Goal: Task Accomplishment & Management: Use online tool/utility

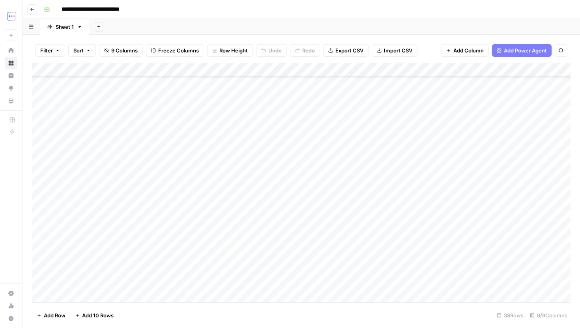
scroll to position [145, 0]
click at [167, 247] on div "Add Column" at bounding box center [301, 183] width 539 height 240
click at [406, 250] on div "Add Column" at bounding box center [301, 183] width 539 height 240
click at [439, 245] on div "Add Column" at bounding box center [301, 183] width 539 height 240
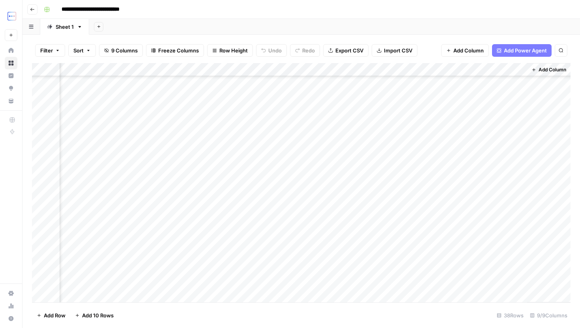
scroll to position [145, 224]
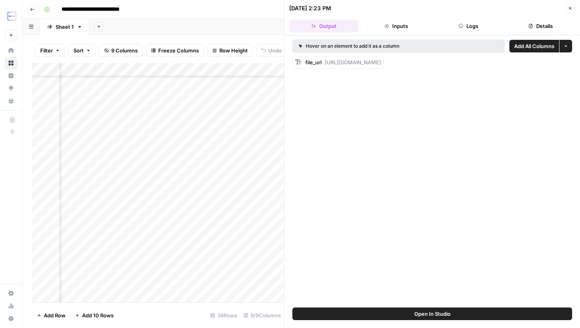
drag, startPoint x: 324, startPoint y: 60, endPoint x: 580, endPoint y: 64, distance: 256.1
click at [580, 64] on div "Hover on an element to add it as a column Add All Columns More options file_url…" at bounding box center [432, 172] width 296 height 272
copy span "[URL][DOMAIN_NAME]"
click at [138, 246] on div "Add Column" at bounding box center [158, 183] width 252 height 240
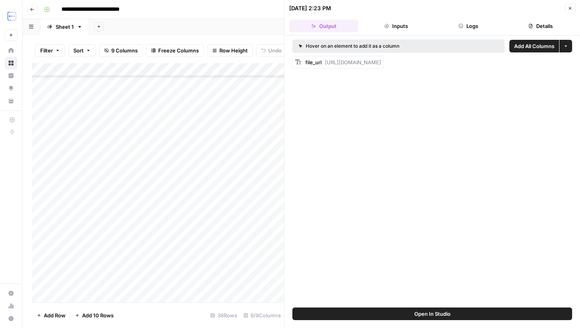
click at [138, 246] on div "Add Column" at bounding box center [158, 183] width 252 height 240
click at [138, 271] on div "Add Column" at bounding box center [158, 183] width 252 height 240
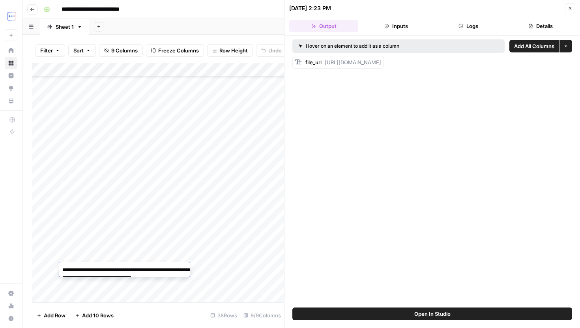
click at [146, 290] on div "Add Column" at bounding box center [158, 183] width 252 height 240
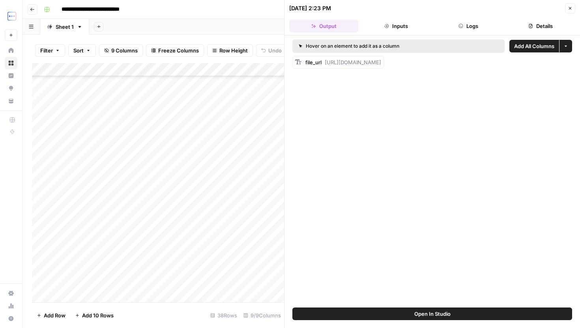
click at [146, 290] on div "Add Column" at bounding box center [158, 183] width 252 height 240
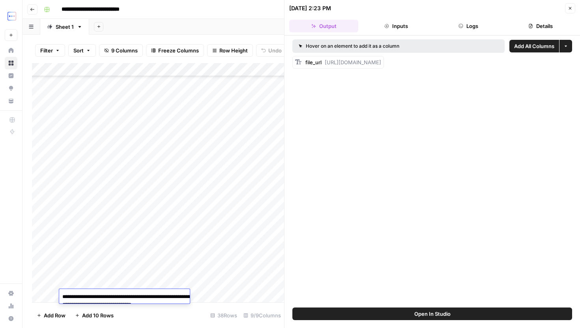
scroll to position [217, 0]
click at [570, 8] on icon "button" at bounding box center [570, 8] width 5 height 5
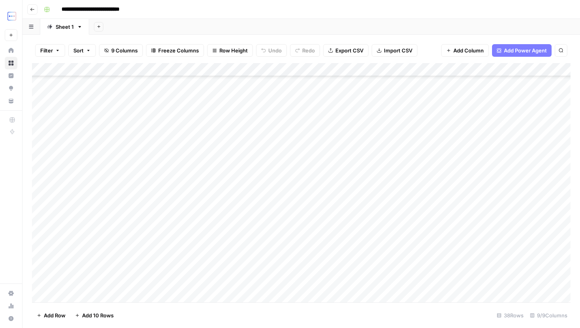
scroll to position [296, 0]
click at [159, 244] on div "Add Column" at bounding box center [301, 183] width 539 height 240
click at [153, 228] on div "Add Column" at bounding box center [301, 183] width 539 height 240
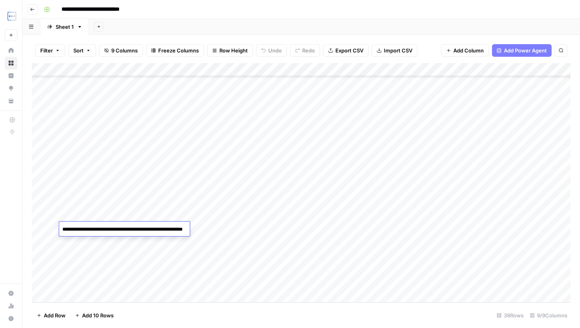
click at [160, 259] on div "Add Column" at bounding box center [301, 183] width 539 height 240
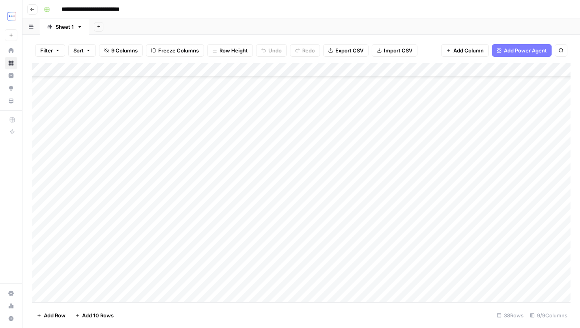
click at [160, 259] on div "Add Column" at bounding box center [301, 183] width 539 height 240
click at [152, 220] on div "Add Column" at bounding box center [301, 183] width 539 height 240
click at [189, 225] on textarea "**********" at bounding box center [138, 220] width 158 height 19
click at [44, 218] on div "Add Column" at bounding box center [301, 183] width 539 height 240
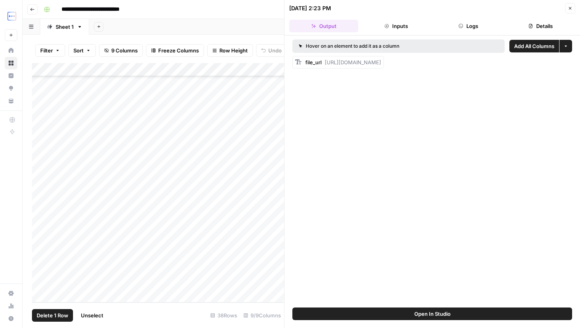
drag, startPoint x: 568, startPoint y: 9, endPoint x: 564, endPoint y: 9, distance: 4.0
click at [568, 9] on icon "button" at bounding box center [570, 8] width 5 height 5
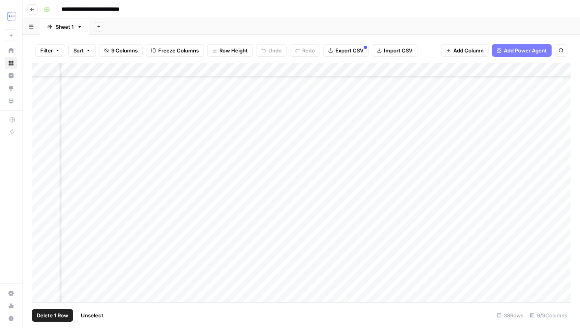
scroll to position [296, 231]
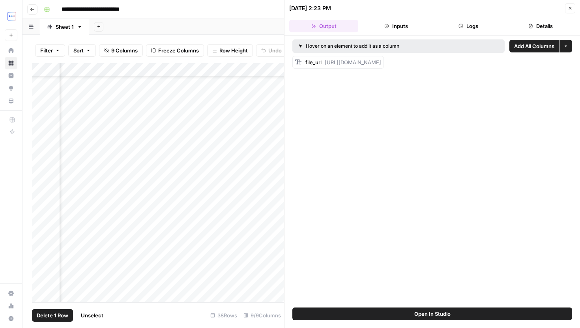
click at [572, 16] on header "[DATE] 2:23 PM Close Output Inputs Logs Details" at bounding box center [432, 18] width 296 height 36
click at [572, 11] on button "Close" at bounding box center [570, 8] width 10 height 10
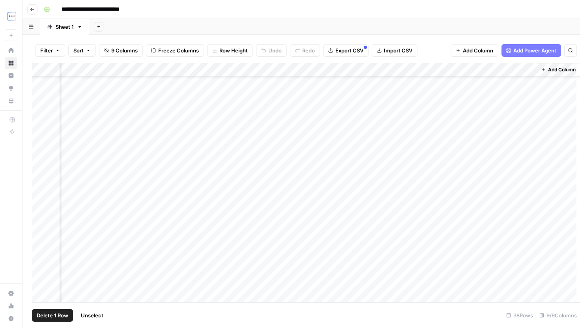
scroll to position [296, 221]
click at [475, 214] on div "Add Column" at bounding box center [301, 183] width 539 height 240
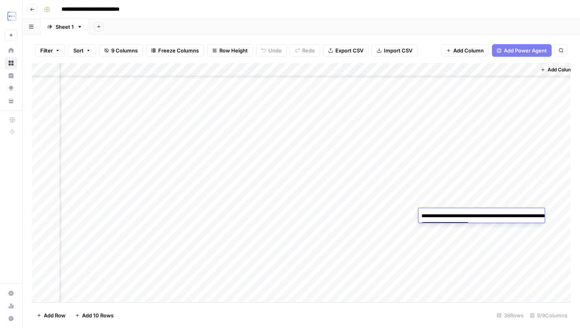
drag, startPoint x: 447, startPoint y: 217, endPoint x: 536, endPoint y: 226, distance: 89.2
click at [536, 226] on textarea "**********" at bounding box center [497, 220] width 158 height 19
